Goal: Task Accomplishment & Management: Manage account settings

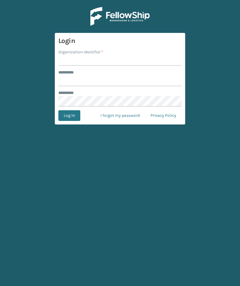
click at [142, 65] on input "Organization Identifier *" at bounding box center [119, 60] width 123 height 11
type input "Foamtex"
click at [112, 83] on input "******** *" at bounding box center [119, 81] width 123 height 11
type input "******"
click at [69, 116] on button "Log In" at bounding box center [69, 115] width 22 height 11
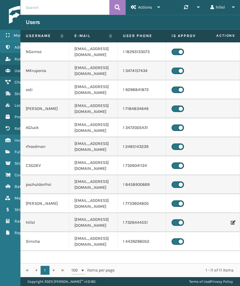
click at [14, 138] on link "Inventory" at bounding box center [37, 141] width 74 height 12
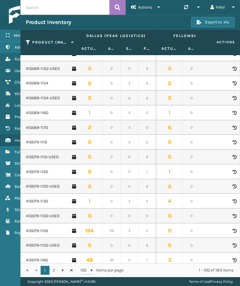
scroll to position [97, 4]
click at [42, 84] on link "410069-1154" at bounding box center [37, 83] width 23 height 6
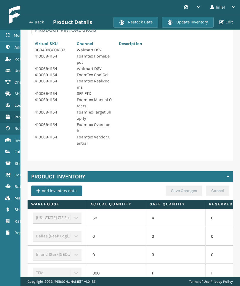
scroll to position [193, 0]
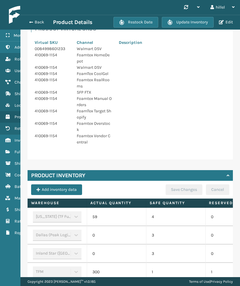
click at [205, 23] on button "Update Inventory" at bounding box center [188, 22] width 52 height 11
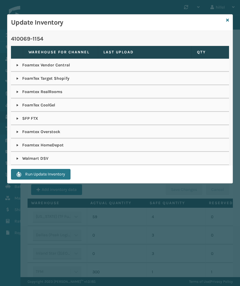
click at [19, 117] on link at bounding box center [17, 118] width 5 height 5
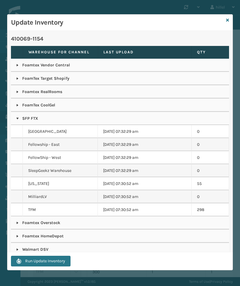
click at [18, 252] on link at bounding box center [17, 250] width 5 height 5
click at [19, 93] on link at bounding box center [17, 92] width 5 height 5
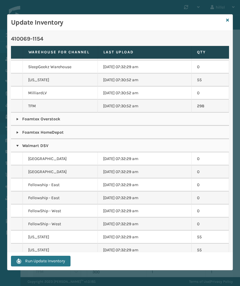
scroll to position [174, 0]
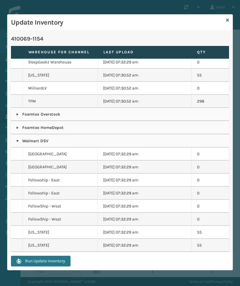
click at [19, 122] on td "Foamtex HomeDepot" at bounding box center [120, 127] width 218 height 13
click at [20, 127] on link at bounding box center [17, 128] width 5 height 5
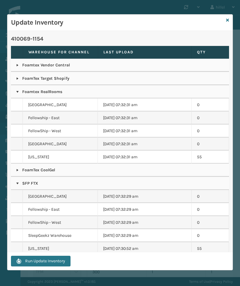
scroll to position [0, 0]
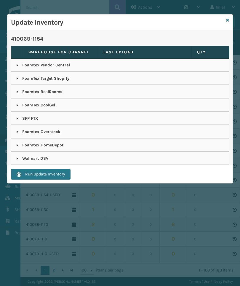
click at [227, 23] on link at bounding box center [227, 20] width 3 height 6
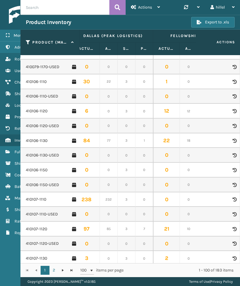
scroll to position [0, 2]
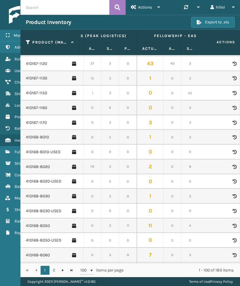
click at [39, 223] on link "410168-8050" at bounding box center [38, 226] width 24 height 6
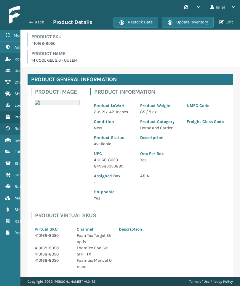
click at [203, 22] on button "Update Inventory" at bounding box center [188, 22] width 52 height 11
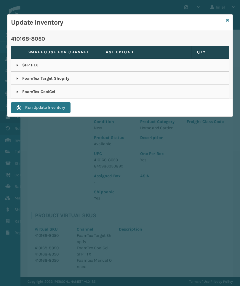
click at [16, 67] on link at bounding box center [17, 65] width 5 height 5
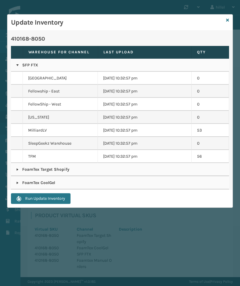
click at [19, 169] on link at bounding box center [17, 169] width 5 height 5
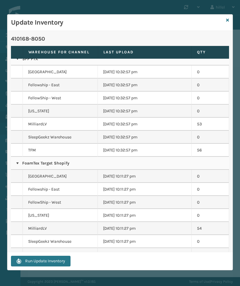
click at [18, 267] on link at bounding box center [17, 268] width 5 height 5
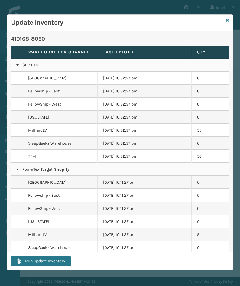
click at [226, 21] on icon at bounding box center [227, 20] width 3 height 4
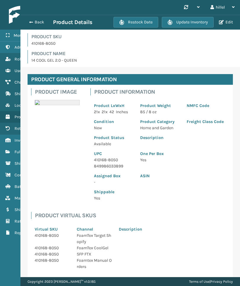
click at [200, 20] on button "Update Inventory" at bounding box center [188, 22] width 52 height 11
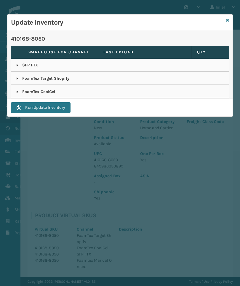
click at [17, 65] on link at bounding box center [17, 65] width 5 height 5
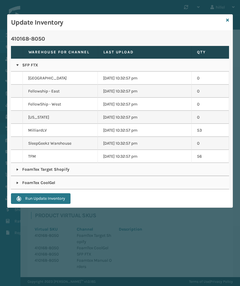
click at [231, 19] on div "Update Inventory" at bounding box center [120, 23] width 226 height 16
click at [226, 19] on icon at bounding box center [227, 20] width 3 height 4
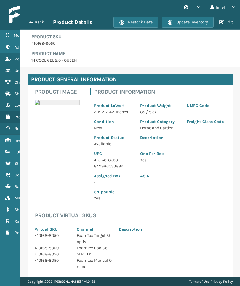
click at [38, 21] on button "Back" at bounding box center [39, 22] width 27 height 5
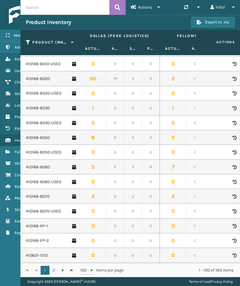
scroll to position [736, 0]
click at [39, 164] on link "410168-8060" at bounding box center [38, 167] width 24 height 6
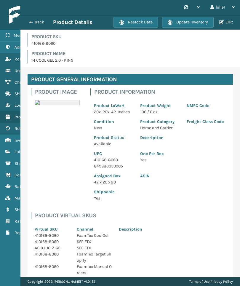
click at [201, 23] on button "Update Inventory" at bounding box center [188, 22] width 52 height 11
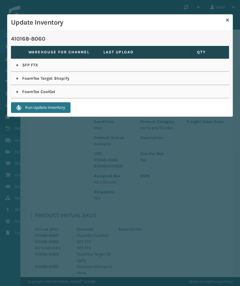
click at [20, 64] on link at bounding box center [17, 65] width 5 height 5
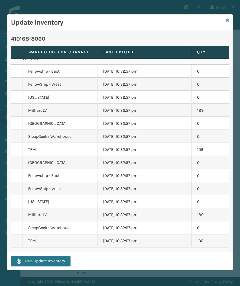
scroll to position [7, 0]
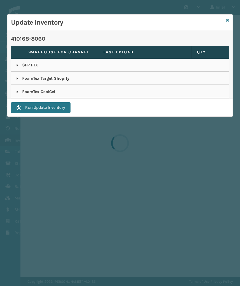
click at [229, 20] on icon at bounding box center [227, 20] width 3 height 4
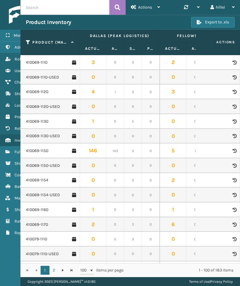
click at [227, 11] on div "hillel" at bounding box center [223, 7] width 24 height 15
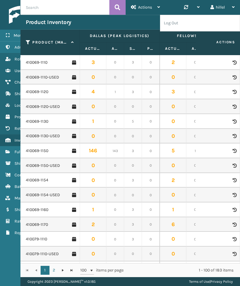
click at [227, 11] on div "hillel" at bounding box center [223, 7] width 24 height 15
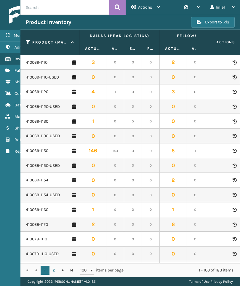
click at [229, 7] on div "hillel" at bounding box center [223, 7] width 24 height 15
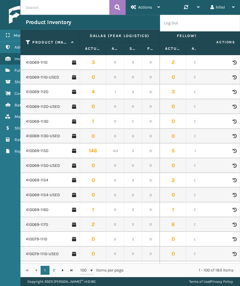
click at [217, 27] on li "Log Out" at bounding box center [201, 23] width 80 height 16
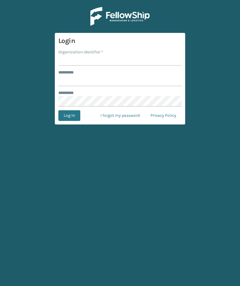
click at [169, 61] on input "Organization Identifier *" at bounding box center [119, 60] width 123 height 11
type input "Milliard"
click at [162, 83] on input "******** *" at bounding box center [119, 81] width 123 height 11
type input "******"
click at [69, 116] on button "Log In" at bounding box center [69, 115] width 22 height 11
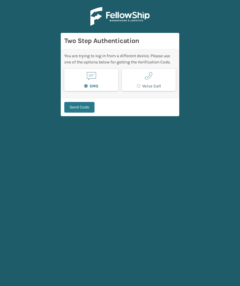
click at [87, 107] on button "Send Code" at bounding box center [79, 107] width 30 height 11
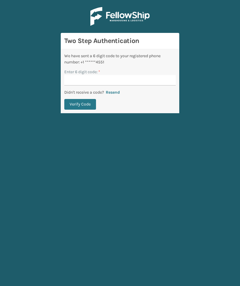
click at [160, 84] on input "Enter 6 digit code: *" at bounding box center [120, 80] width 112 height 11
type input "671884"
click at [80, 104] on button "Verify Code" at bounding box center [80, 104] width 32 height 11
